Goal: Find specific page/section: Find specific page/section

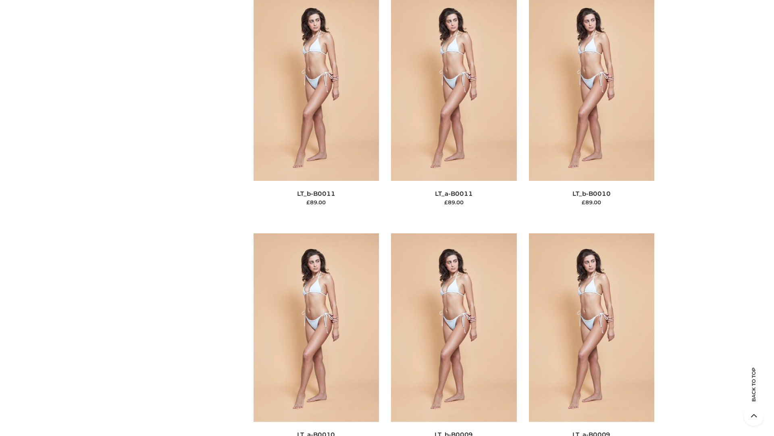
scroll to position [3622, 0]
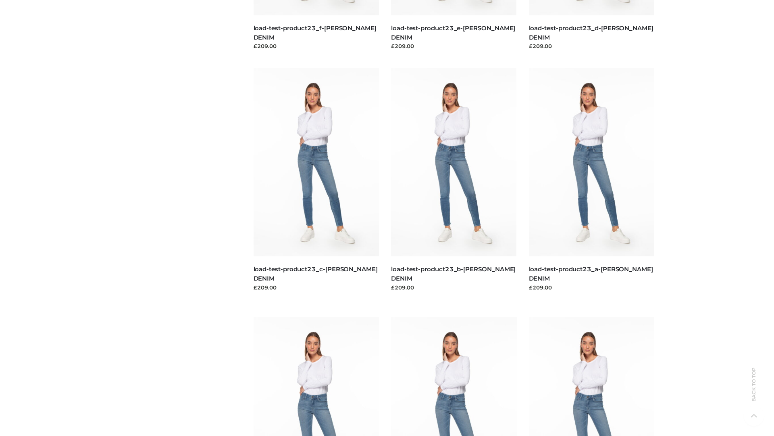
scroll to position [707, 0]
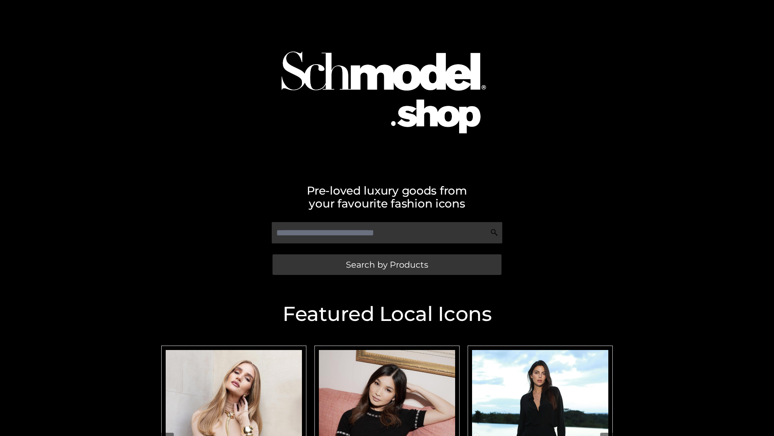
click at [387, 264] on span "Search by Products" at bounding box center [387, 264] width 82 height 8
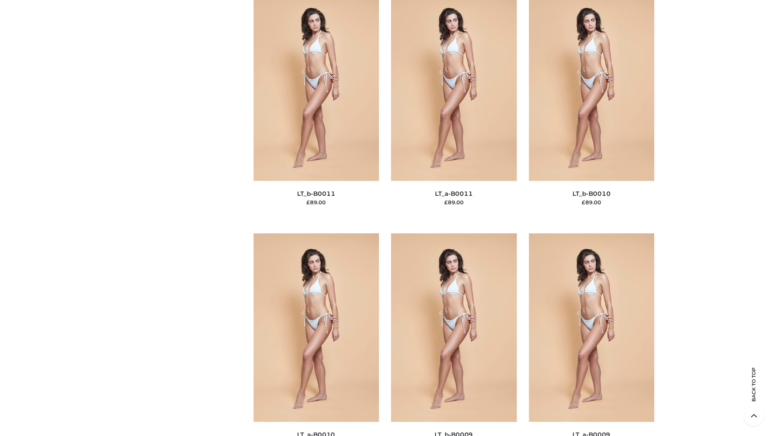
scroll to position [3622, 0]
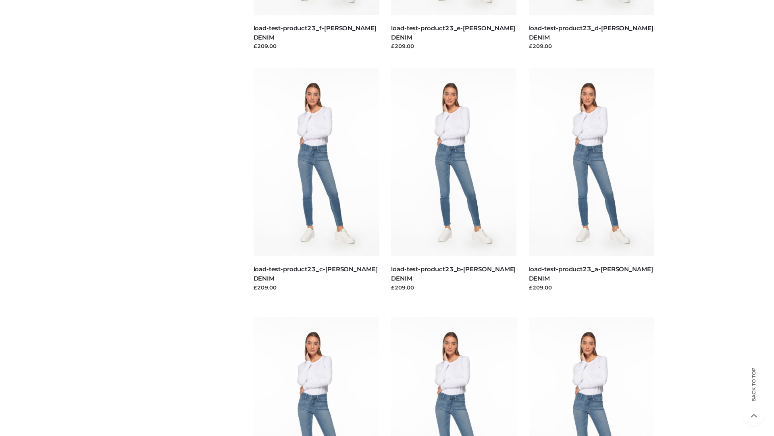
scroll to position [707, 0]
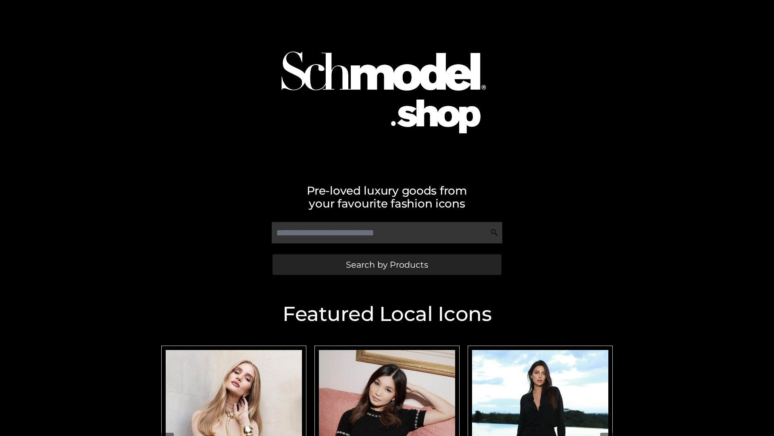
click at [387, 264] on span "Search by Products" at bounding box center [387, 264] width 82 height 8
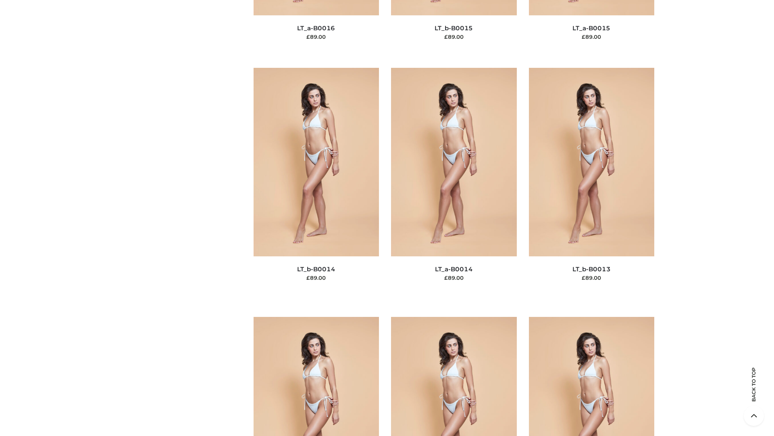
scroll to position [3622, 0]
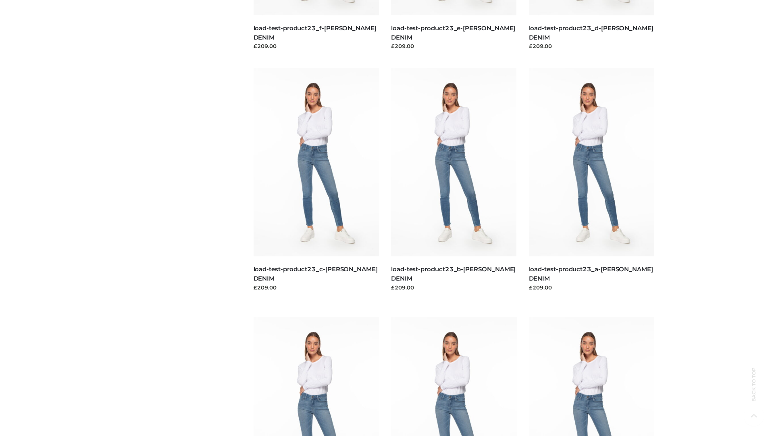
scroll to position [707, 0]
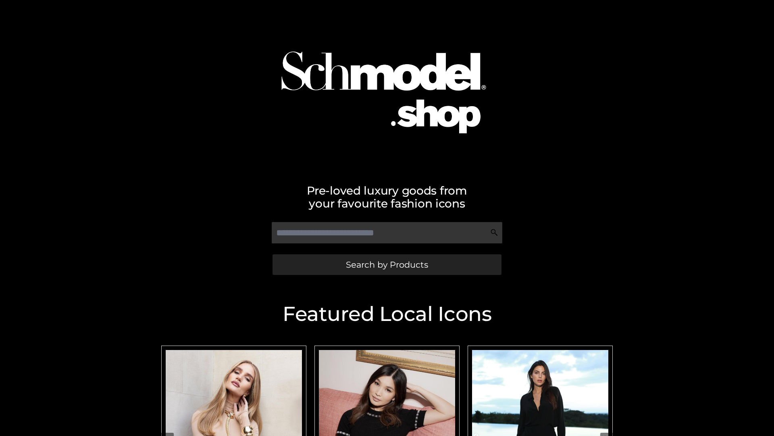
click at [387, 264] on span "Search by Products" at bounding box center [387, 264] width 82 height 8
